Goal: Information Seeking & Learning: Check status

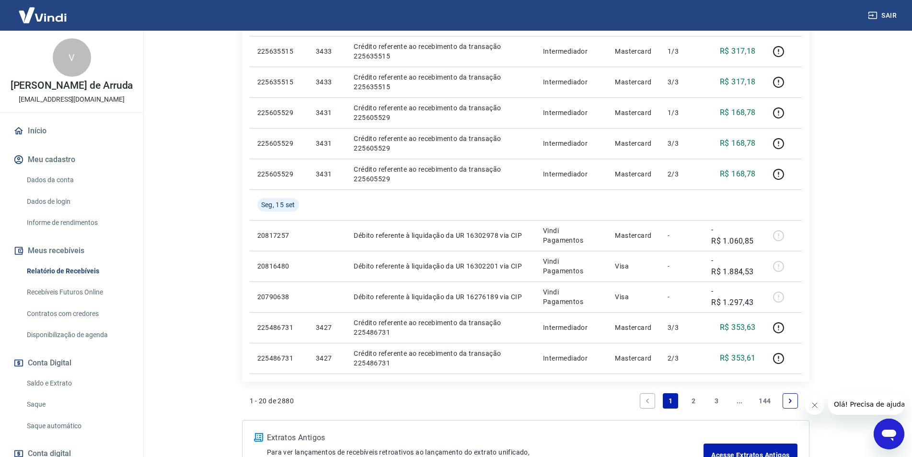
scroll to position [649, 0]
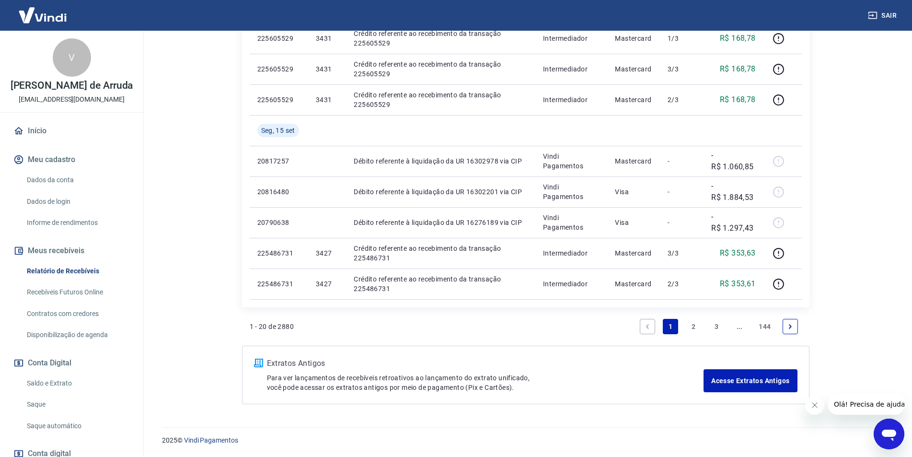
click at [694, 326] on link "2" at bounding box center [693, 326] width 15 height 15
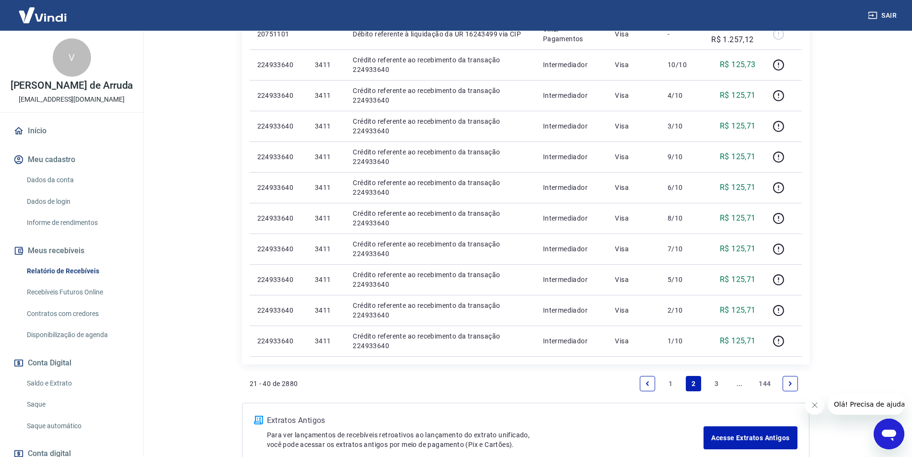
scroll to position [671, 0]
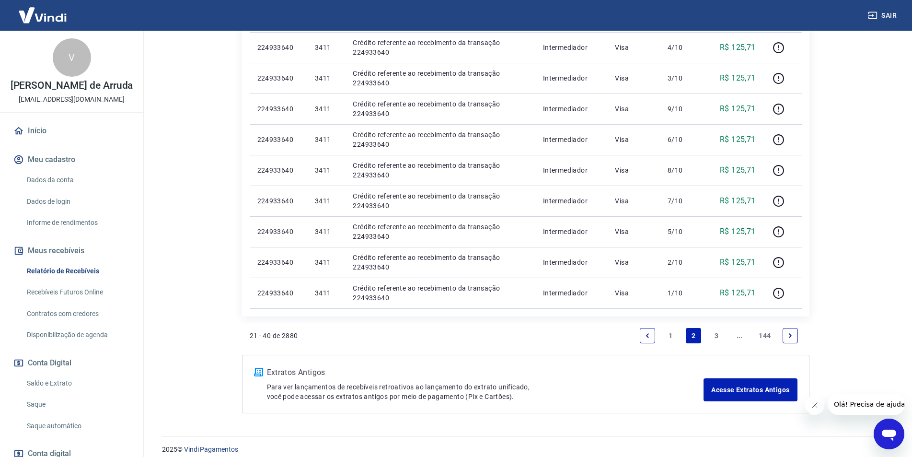
click at [715, 334] on link "3" at bounding box center [716, 335] width 15 height 15
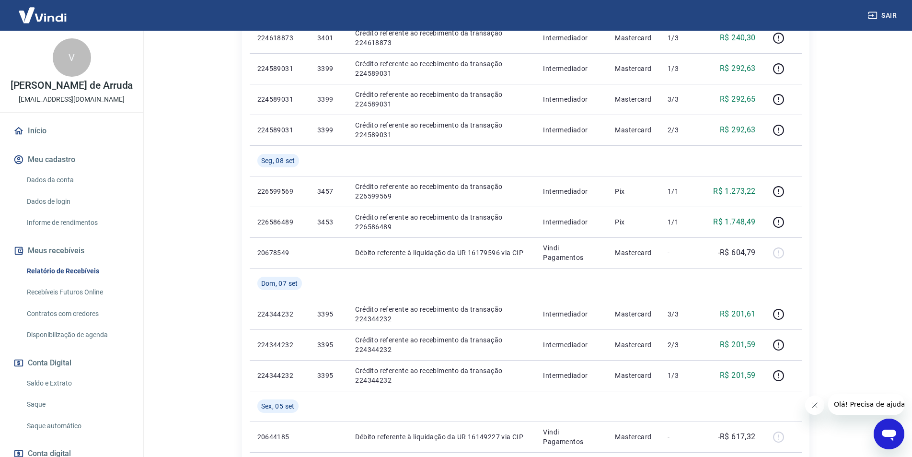
scroll to position [711, 0]
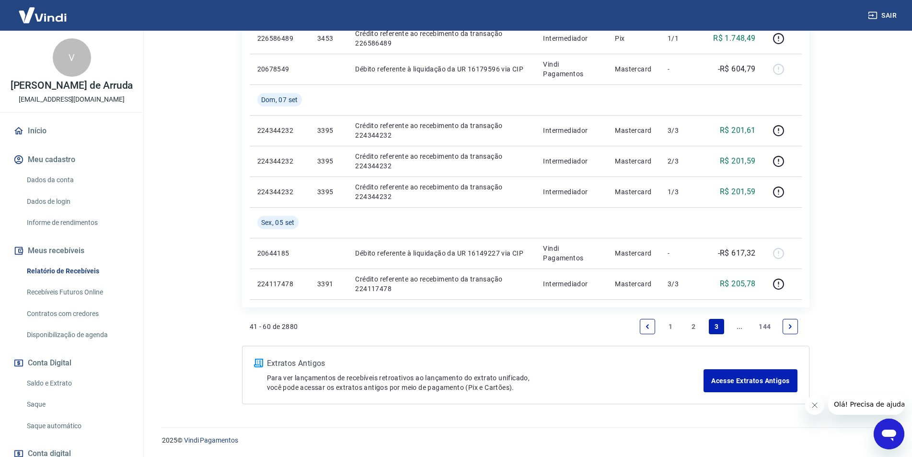
click at [695, 326] on link "2" at bounding box center [693, 326] width 15 height 15
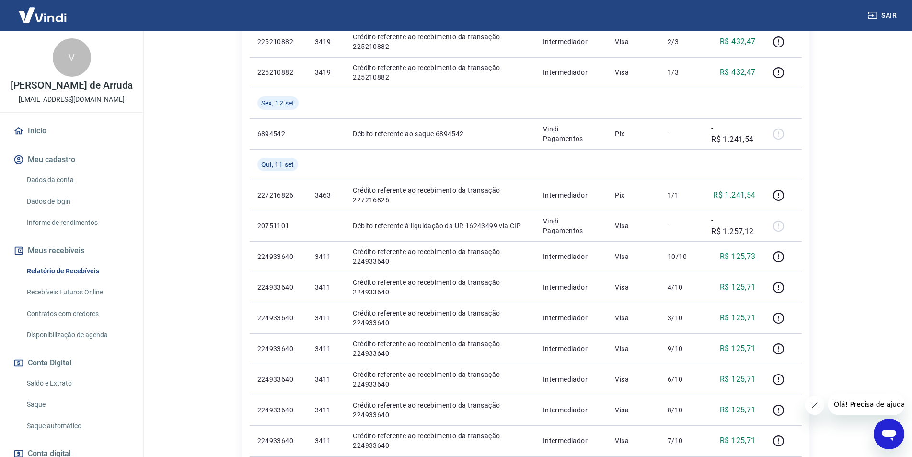
scroll to position [680, 0]
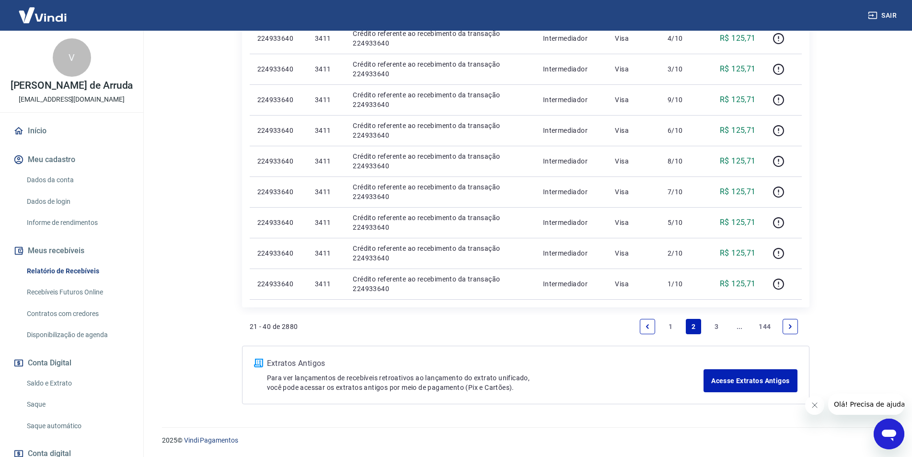
click at [674, 327] on link "1" at bounding box center [670, 326] width 15 height 15
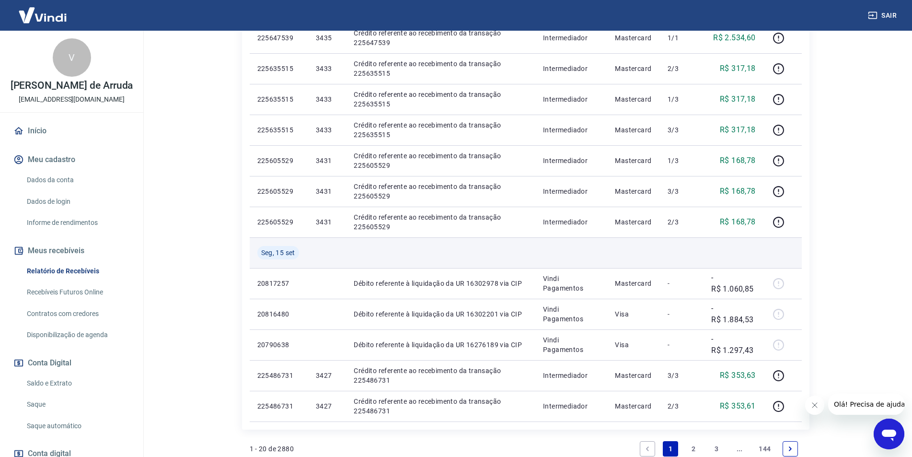
scroll to position [649, 0]
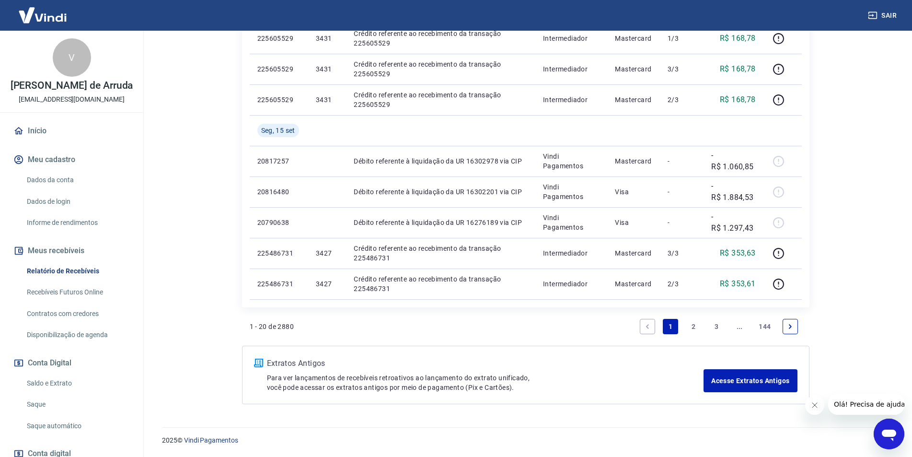
click at [696, 325] on link "2" at bounding box center [693, 326] width 15 height 15
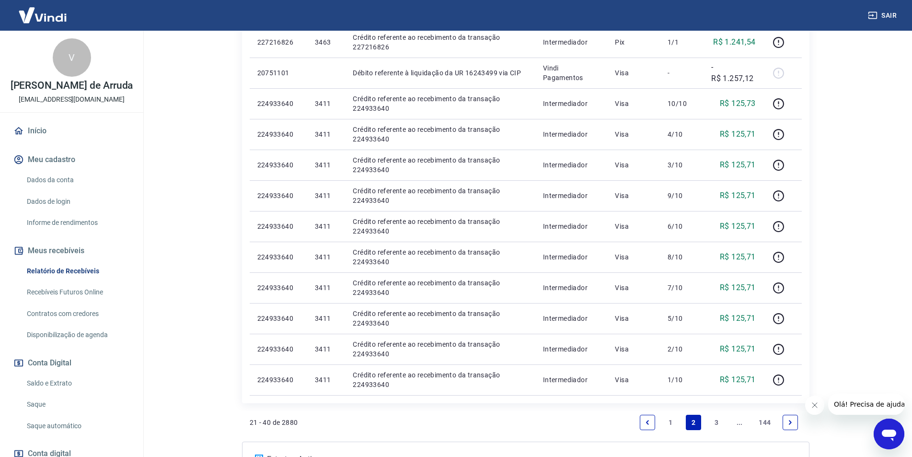
scroll to position [680, 0]
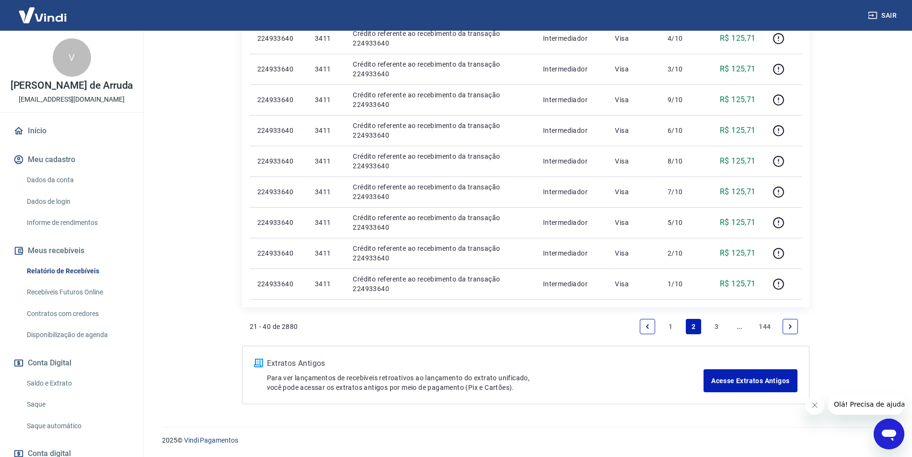
click at [670, 326] on link "1" at bounding box center [670, 326] width 15 height 15
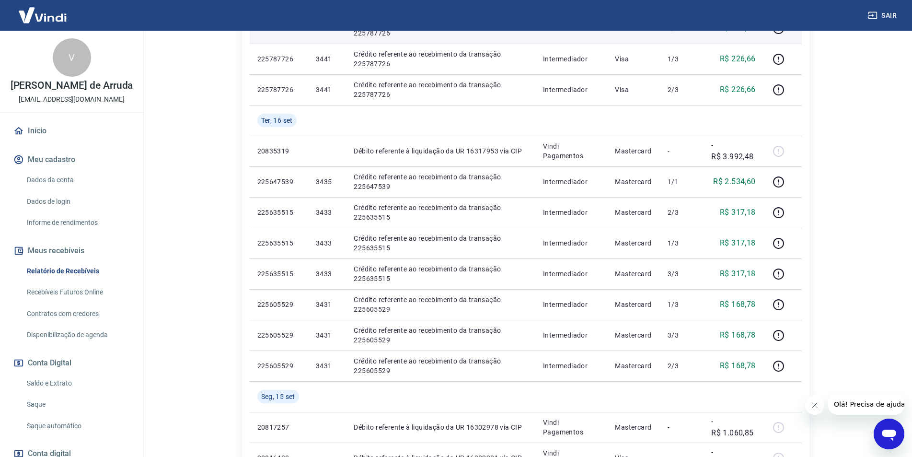
scroll to position [649, 0]
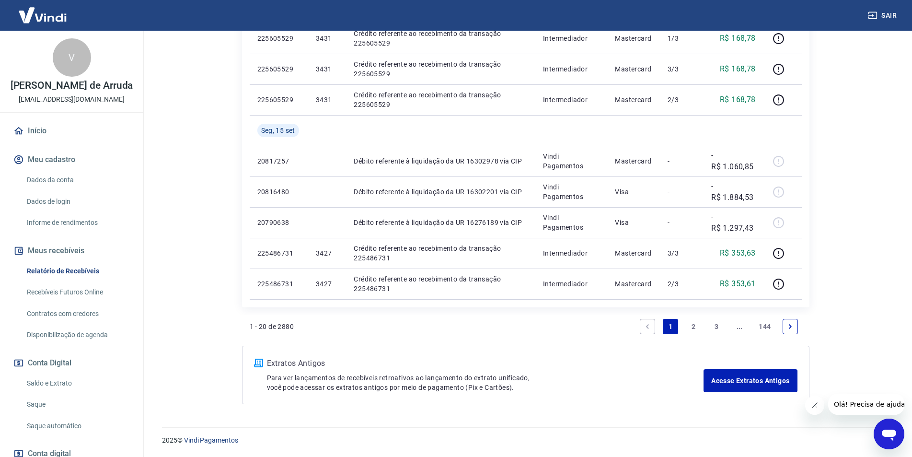
click at [669, 325] on link "1" at bounding box center [670, 326] width 15 height 15
click at [695, 325] on link "2" at bounding box center [693, 326] width 15 height 15
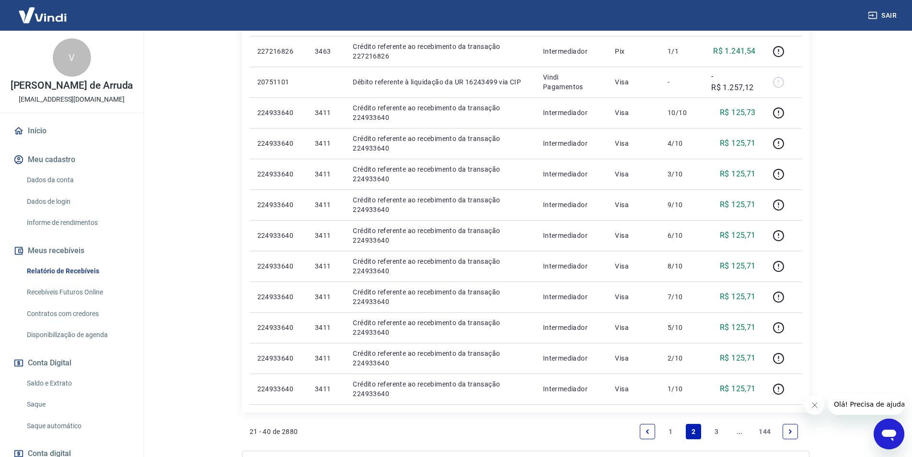
scroll to position [680, 0]
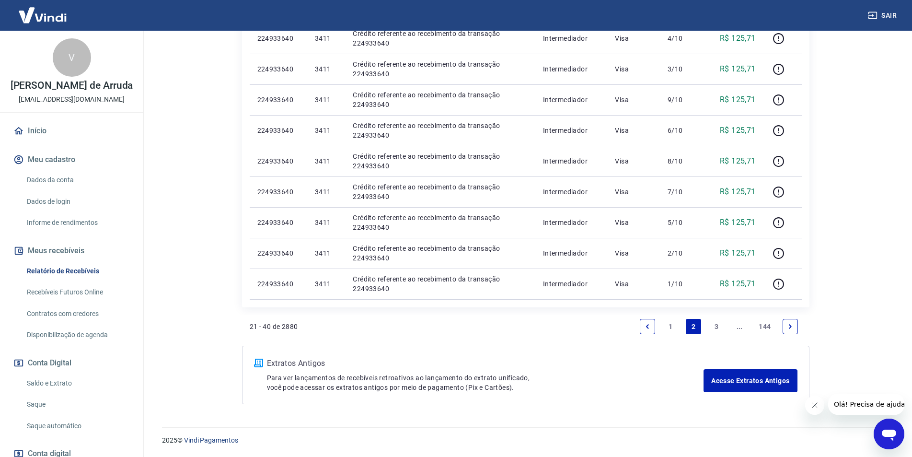
click at [666, 328] on link "1" at bounding box center [670, 326] width 15 height 15
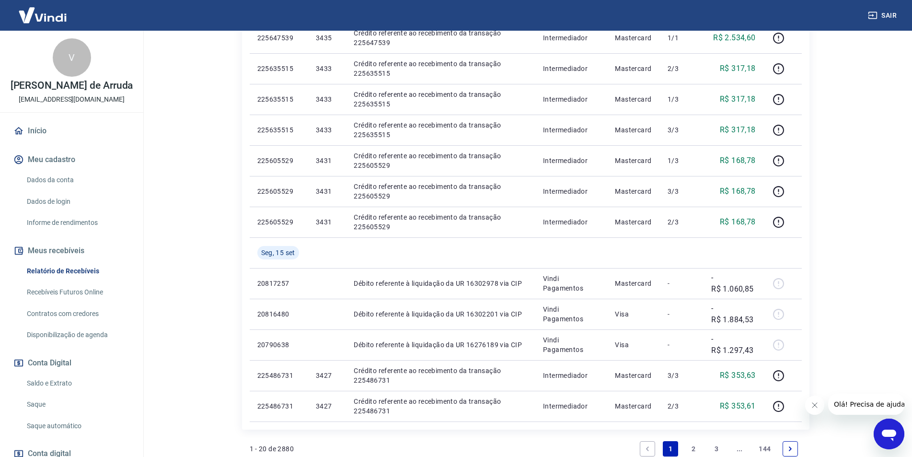
scroll to position [575, 0]
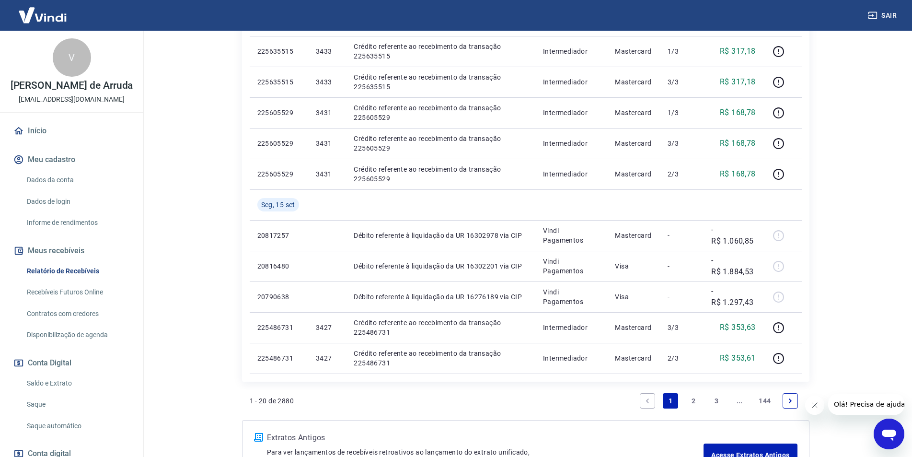
click at [690, 399] on link "2" at bounding box center [693, 400] width 15 height 15
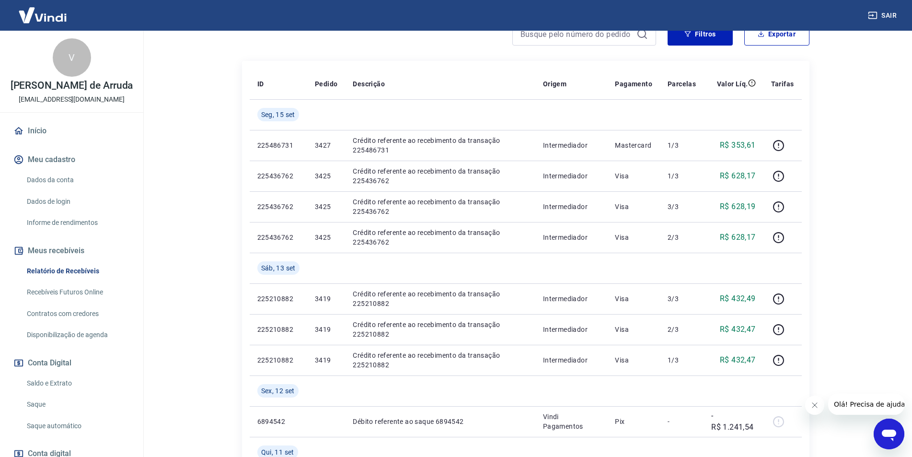
scroll to position [192, 0]
